Goal: Task Accomplishment & Management: Manage account settings

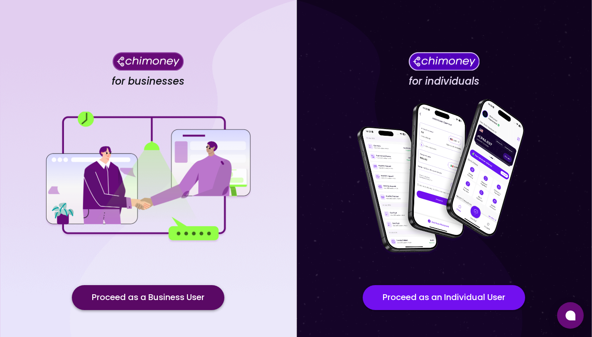
click at [191, 298] on button "Proceed as a Business User" at bounding box center [148, 297] width 152 height 25
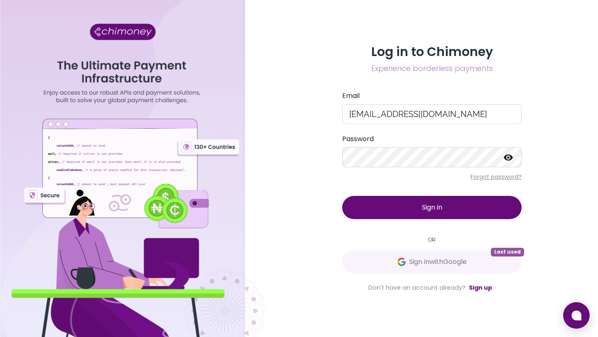
click at [402, 211] on button "Sign in" at bounding box center [431, 207] width 179 height 23
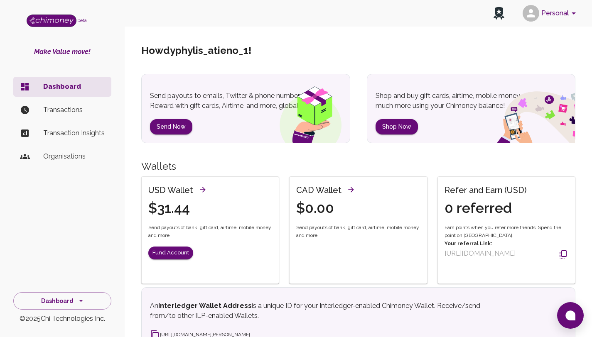
click at [47, 111] on p "Transactions" at bounding box center [73, 110] width 61 height 10
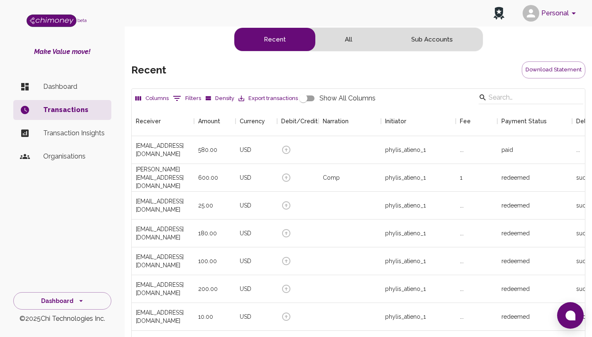
scroll to position [308, 447]
